Goal: Navigation & Orientation: Find specific page/section

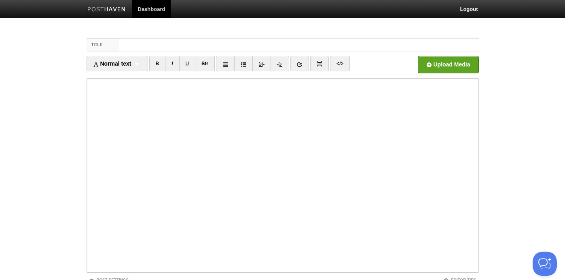
click at [157, 10] on link "Dashboard" at bounding box center [152, 9] width 40 height 18
click at [144, 7] on link "Dashboard" at bounding box center [152, 9] width 40 height 18
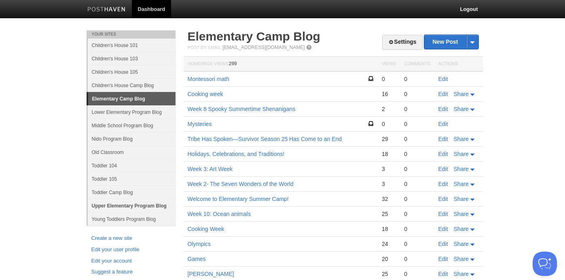
click at [125, 204] on link "Upper Elementary Program Blog" at bounding box center [132, 205] width 88 height 13
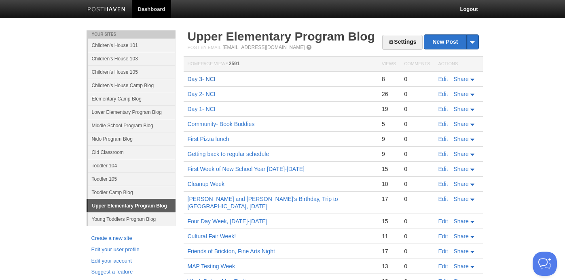
click at [205, 77] on link "Day 3- NCI" at bounding box center [202, 79] width 28 height 6
click at [205, 96] on link "Day 2- NCI" at bounding box center [202, 94] width 28 height 6
